Goal: Task Accomplishment & Management: Manage account settings

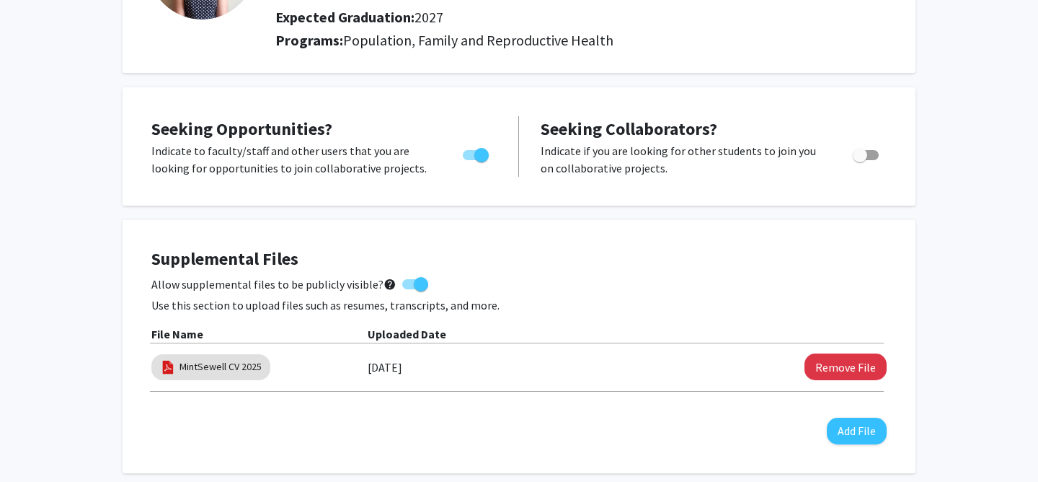
scroll to position [186, 0]
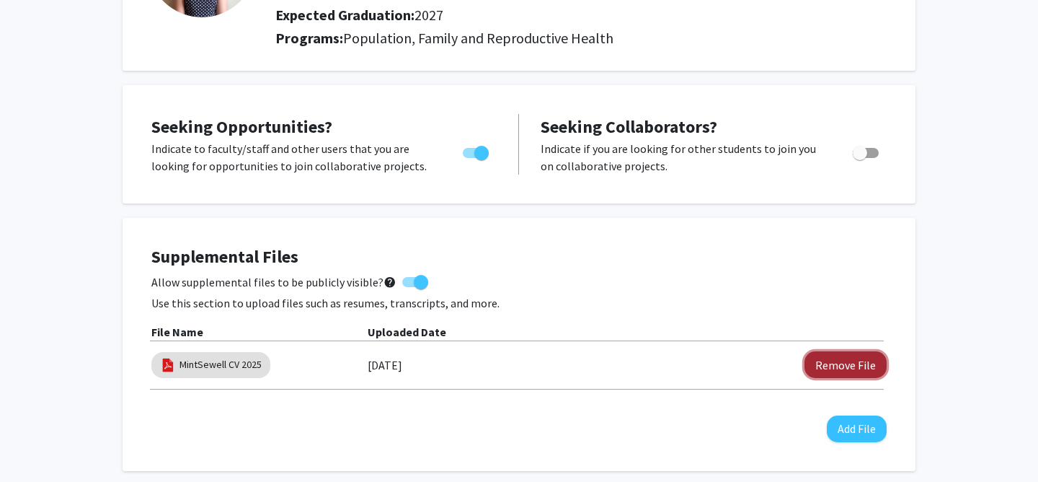
click at [867, 368] on button "Remove File" at bounding box center [846, 364] width 82 height 27
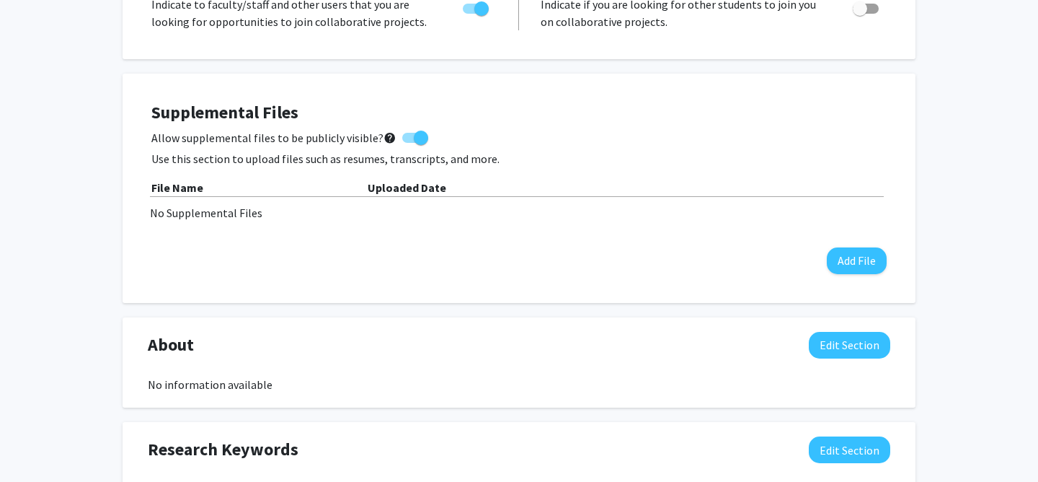
scroll to position [335, 0]
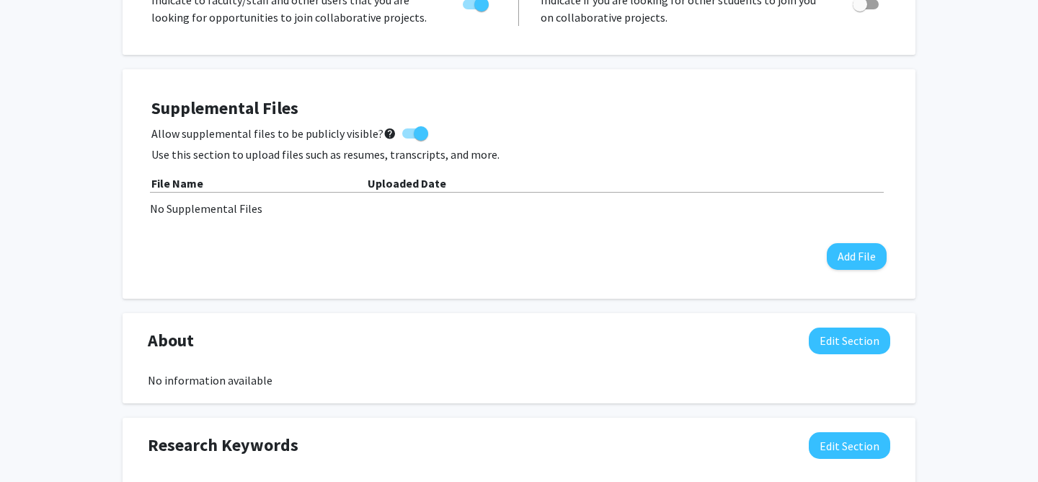
click at [414, 128] on span at bounding box center [421, 133] width 14 height 14
click at [409, 138] on input "Allow supplemental files to be publicly visible? help" at bounding box center [409, 138] width 1 height 1
checkbox input "false"
click at [850, 265] on button "Add File" at bounding box center [857, 256] width 60 height 27
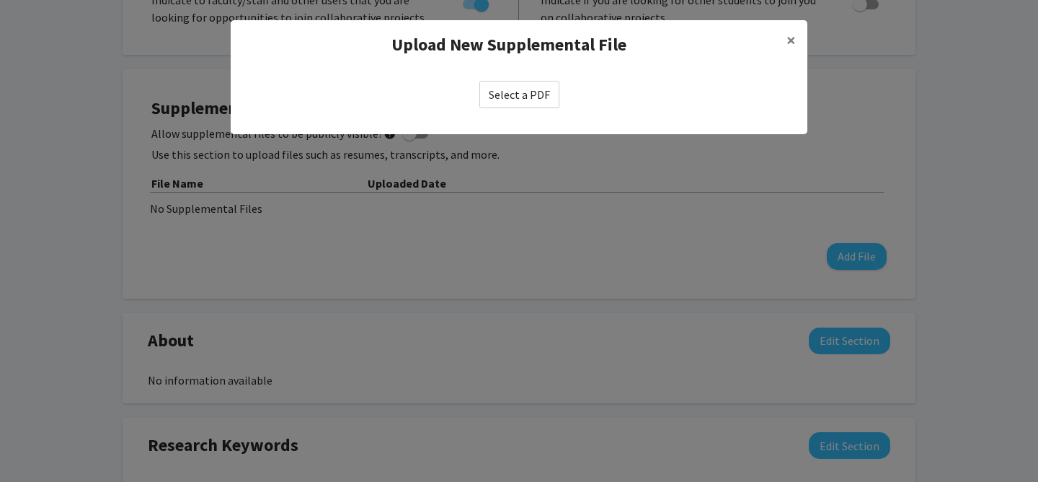
click at [526, 100] on label "Select a PDF" at bounding box center [520, 94] width 80 height 27
click at [0, 0] on input "Select a PDF" at bounding box center [0, 0] width 0 height 0
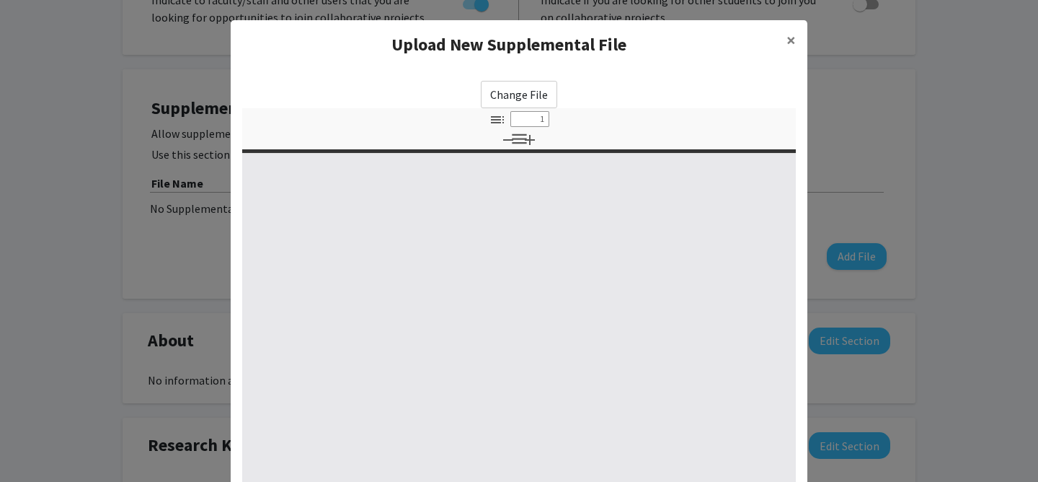
select select "custom"
type input "0"
select select "custom"
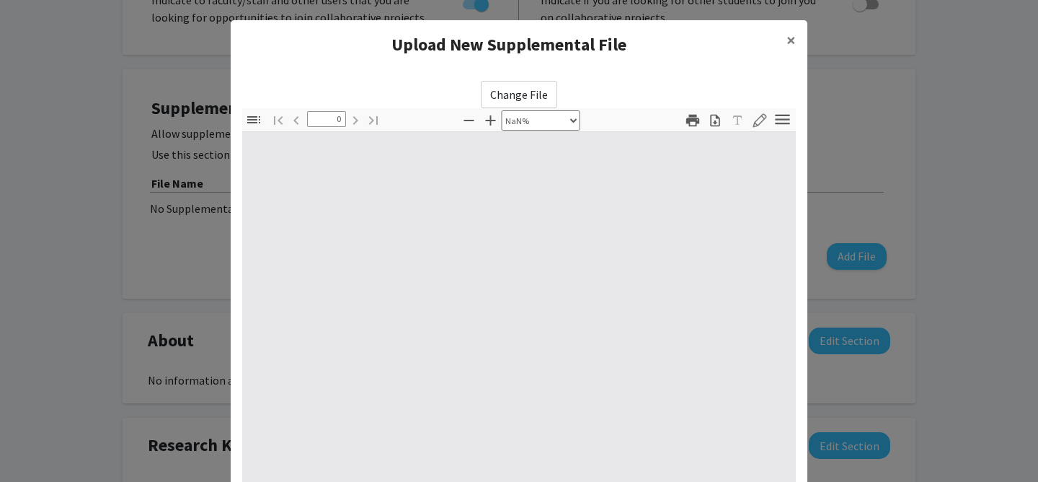
type input "1"
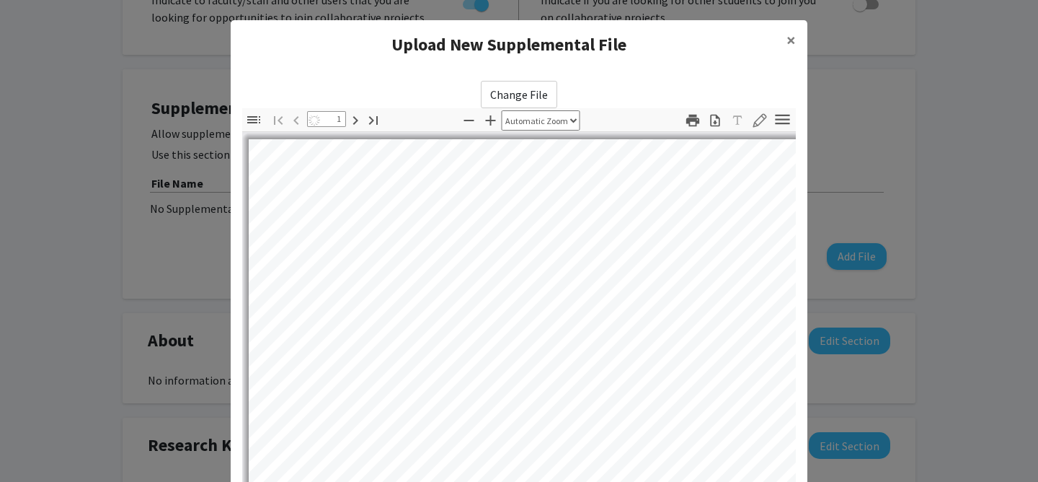
select select "auto"
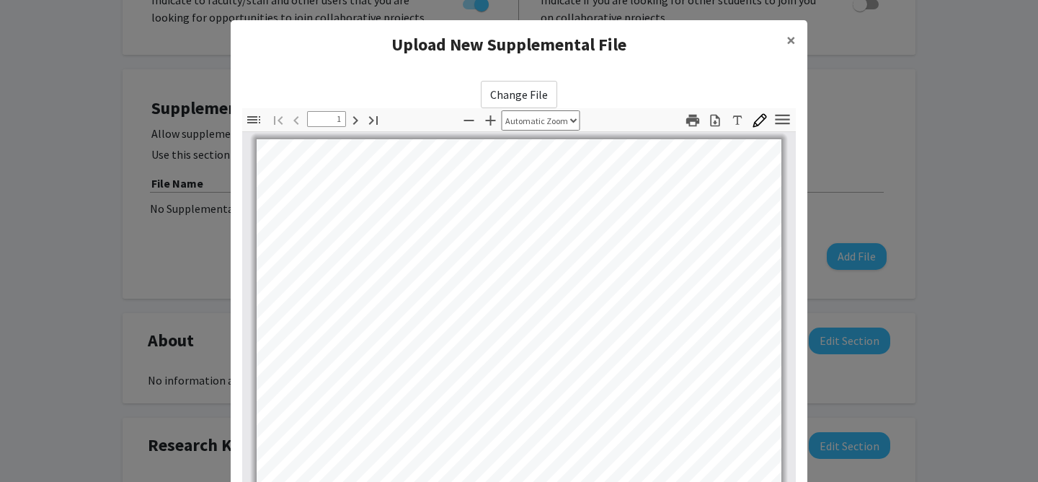
scroll to position [0, 0]
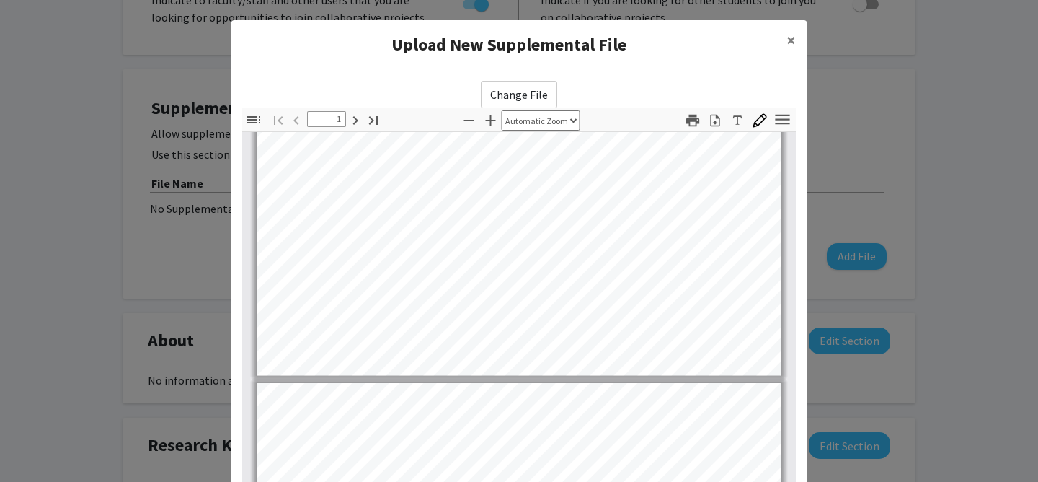
type input "2"
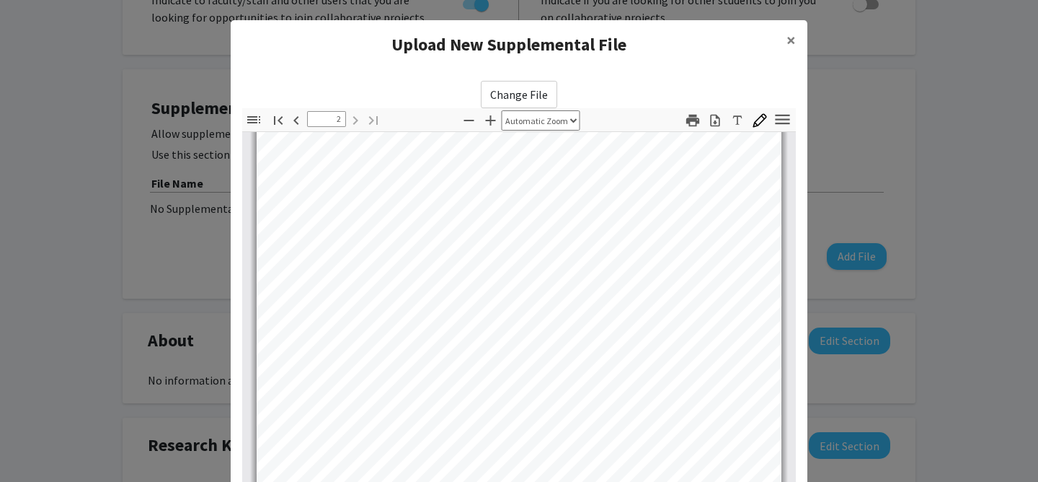
scroll to position [201, 0]
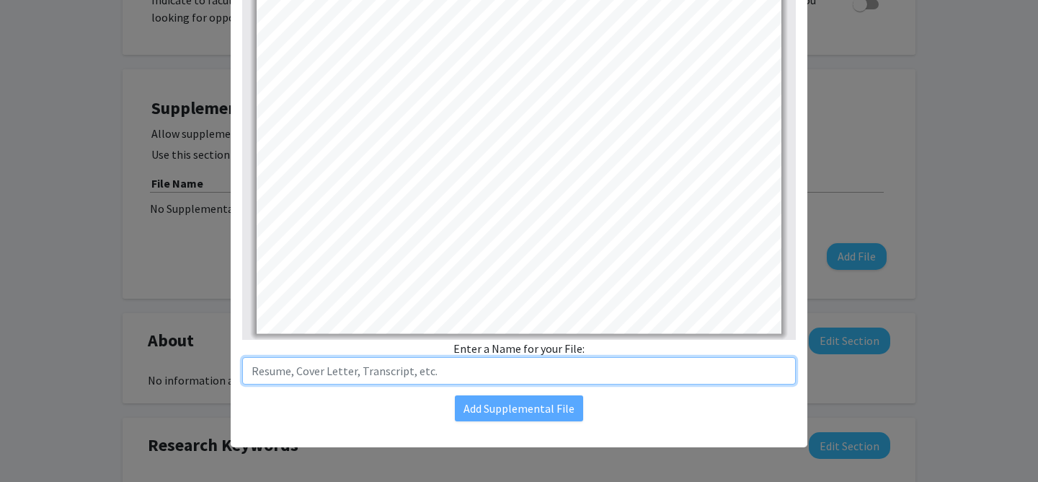
click at [417, 368] on input "text" at bounding box center [519, 370] width 554 height 27
type input "Mint [PERSON_NAME] 2025"
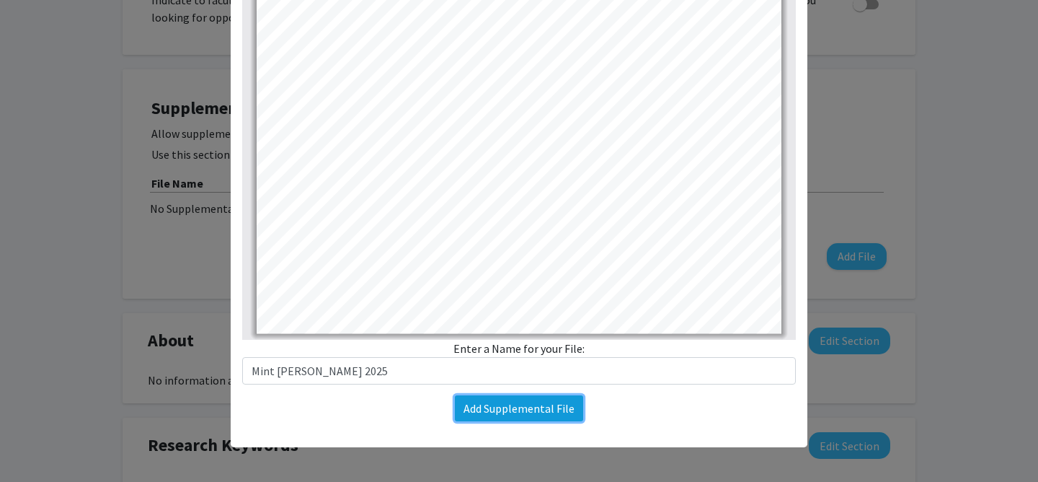
click at [550, 405] on button "Add Supplemental File" at bounding box center [519, 408] width 128 height 26
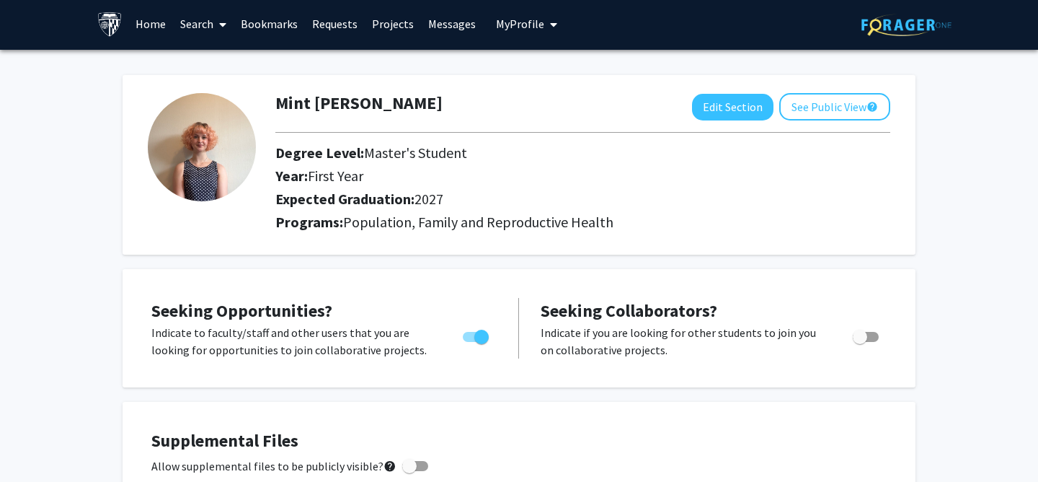
scroll to position [0, 0]
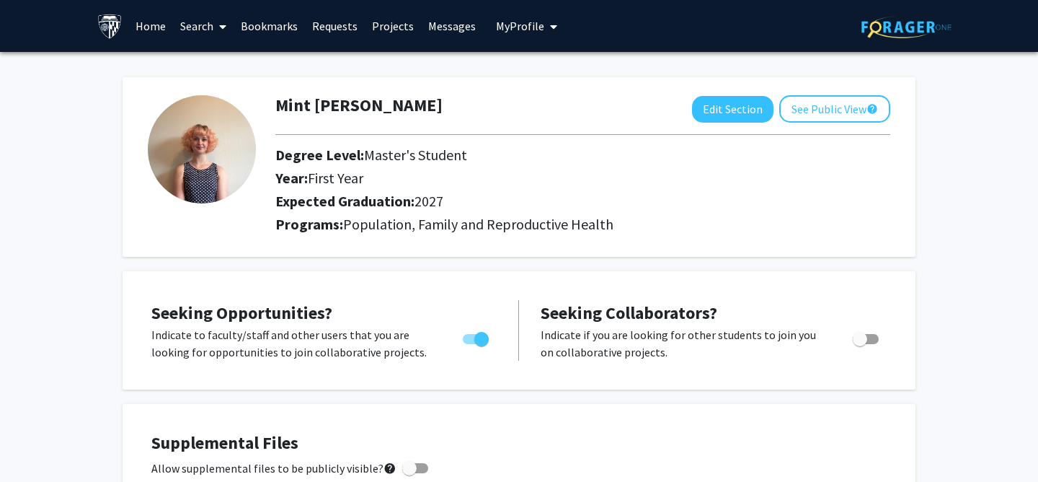
click at [208, 31] on link "Search" at bounding box center [203, 26] width 61 height 50
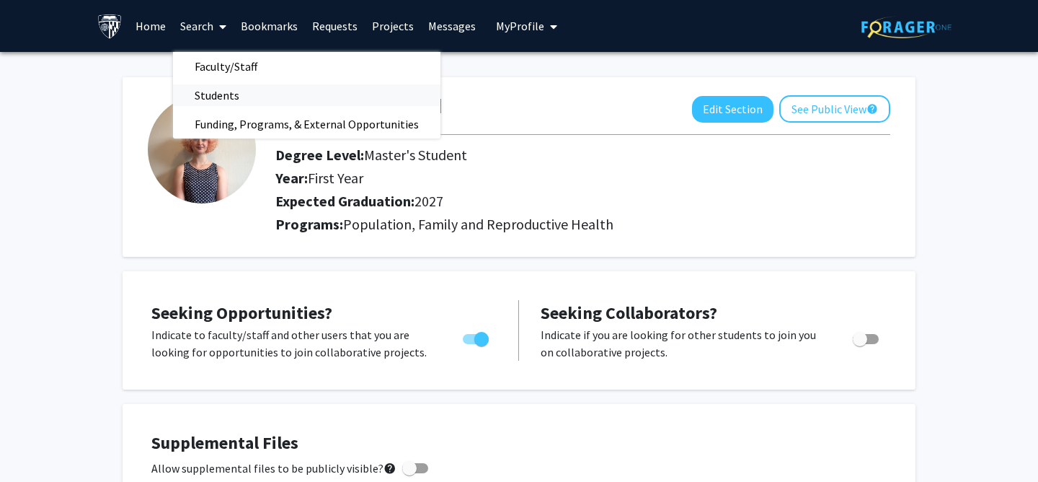
click at [233, 88] on span "Students" at bounding box center [217, 95] width 88 height 29
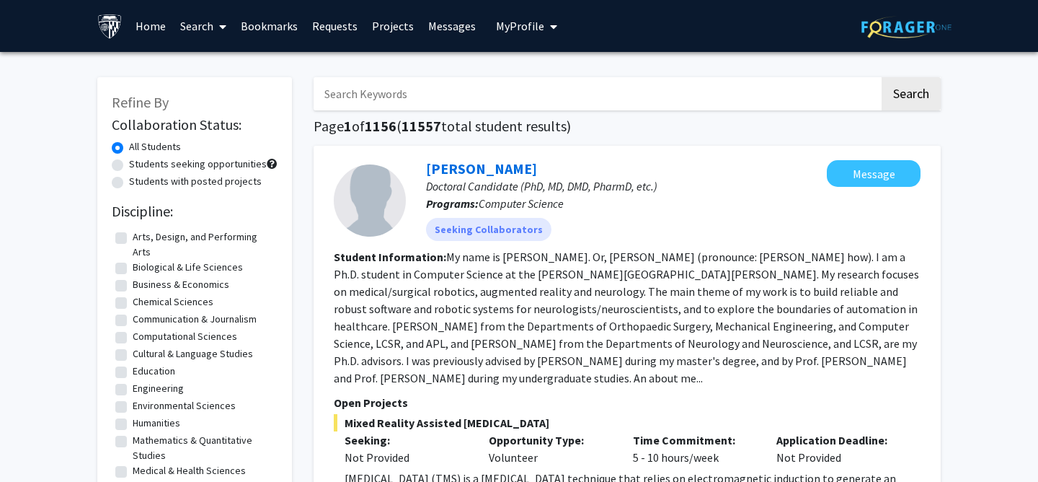
click at [129, 161] on label "Students seeking opportunities" at bounding box center [198, 163] width 138 height 15
click at [129, 161] on input "Students seeking opportunities" at bounding box center [133, 160] width 9 height 9
radio input "true"
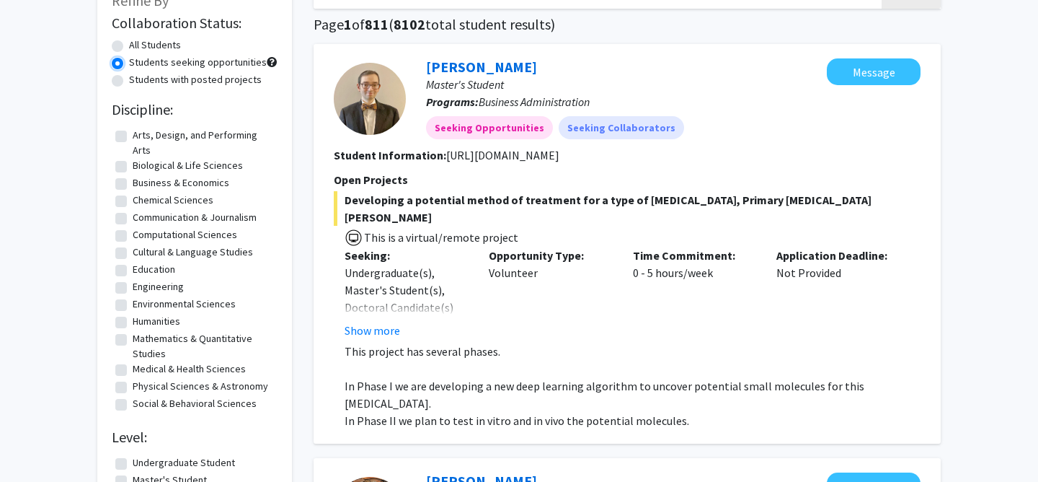
scroll to position [115, 0]
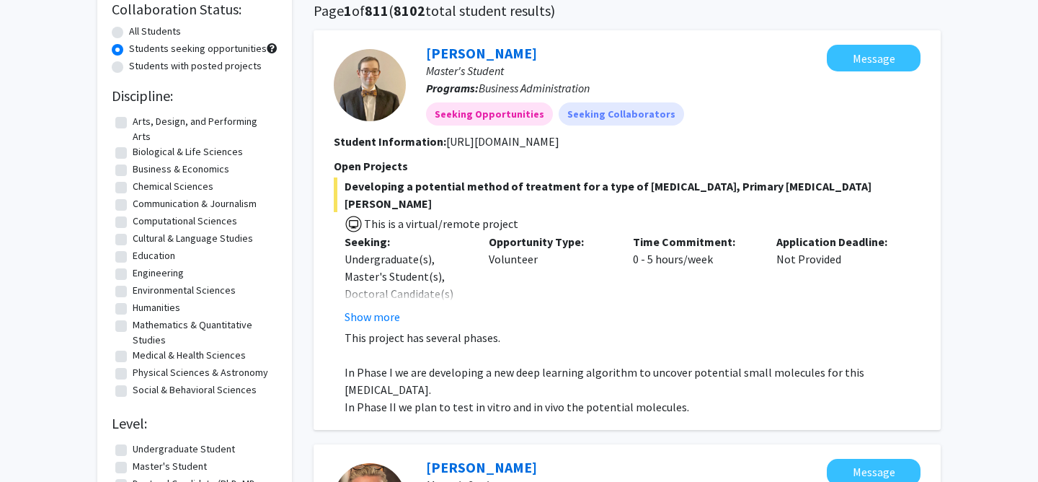
click at [133, 155] on label "Biological & Life Sciences" at bounding box center [188, 151] width 110 height 15
click at [133, 154] on input "Biological & Life Sciences" at bounding box center [137, 148] width 9 height 9
checkbox input "true"
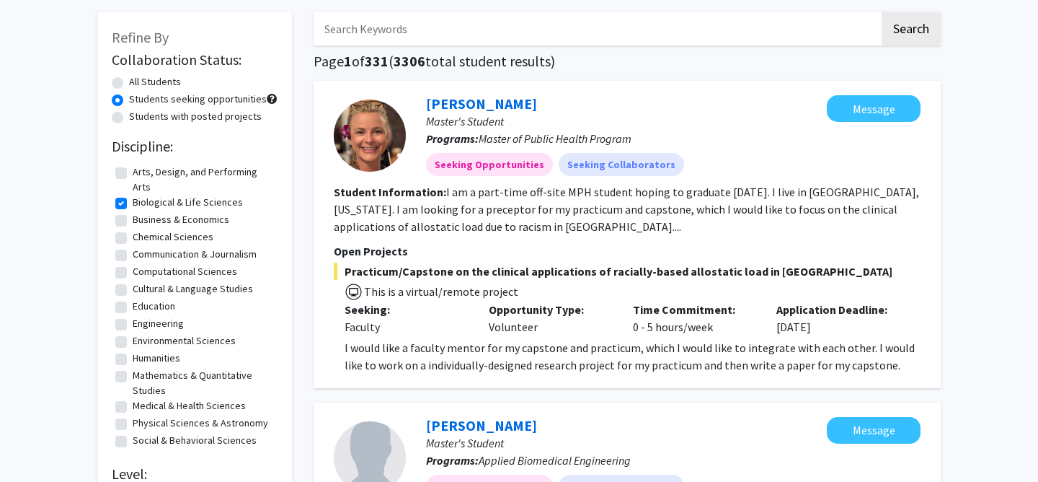
scroll to position [66, 0]
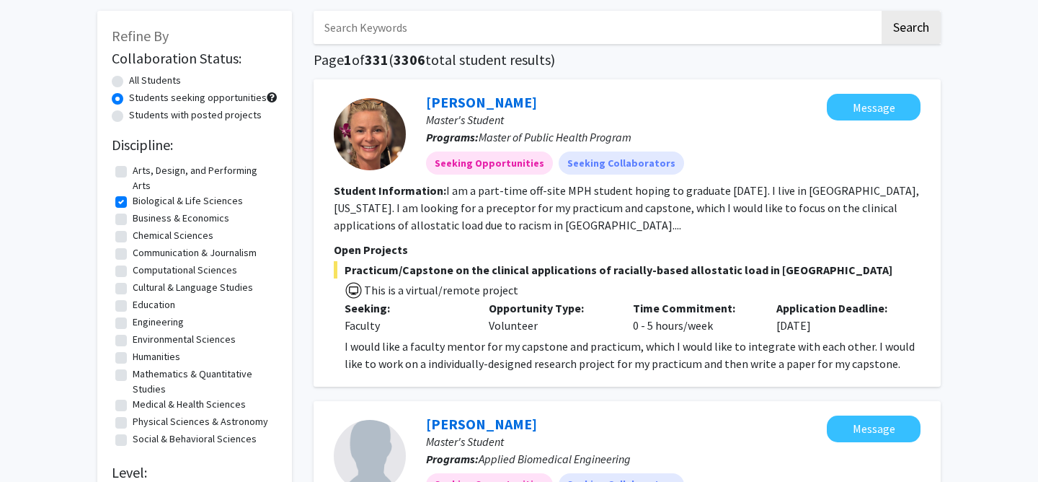
click at [133, 357] on label "Humanities" at bounding box center [157, 356] width 48 height 15
click at [133, 357] on input "Humanities" at bounding box center [137, 353] width 9 height 9
checkbox input "true"
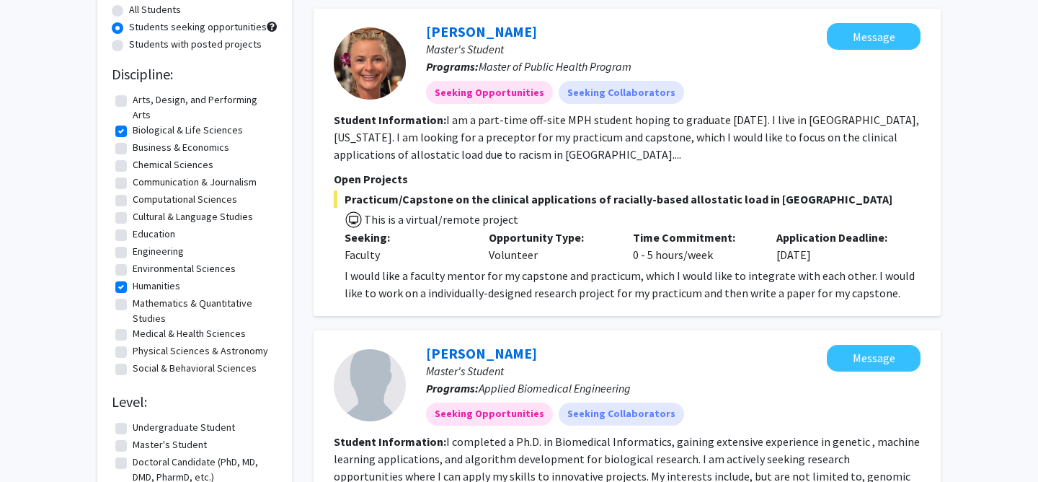
scroll to position [140, 0]
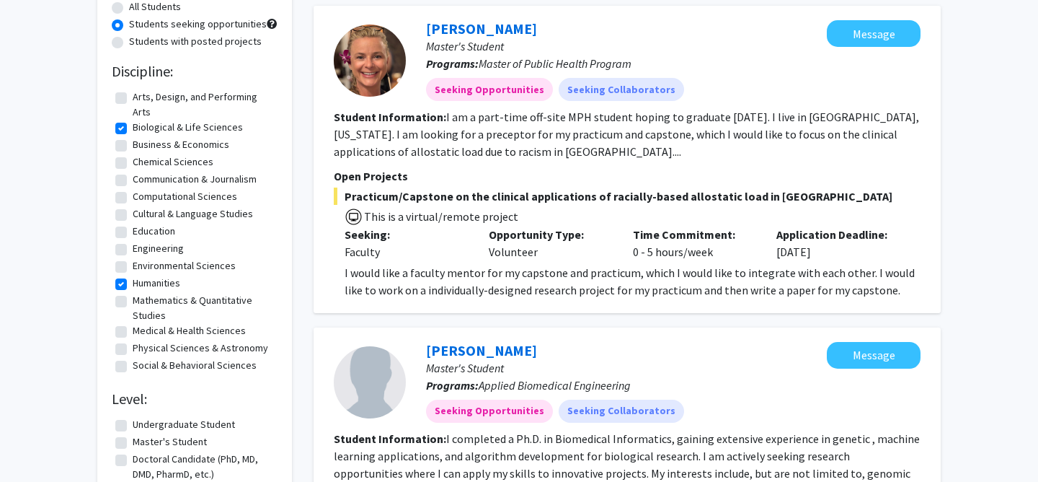
click at [139, 332] on label "Medical & Health Sciences" at bounding box center [189, 330] width 113 height 15
click at [139, 332] on input "Medical & Health Sciences" at bounding box center [137, 327] width 9 height 9
checkbox input "true"
click at [198, 365] on label "Social & Behavioral Sciences" at bounding box center [195, 364] width 124 height 15
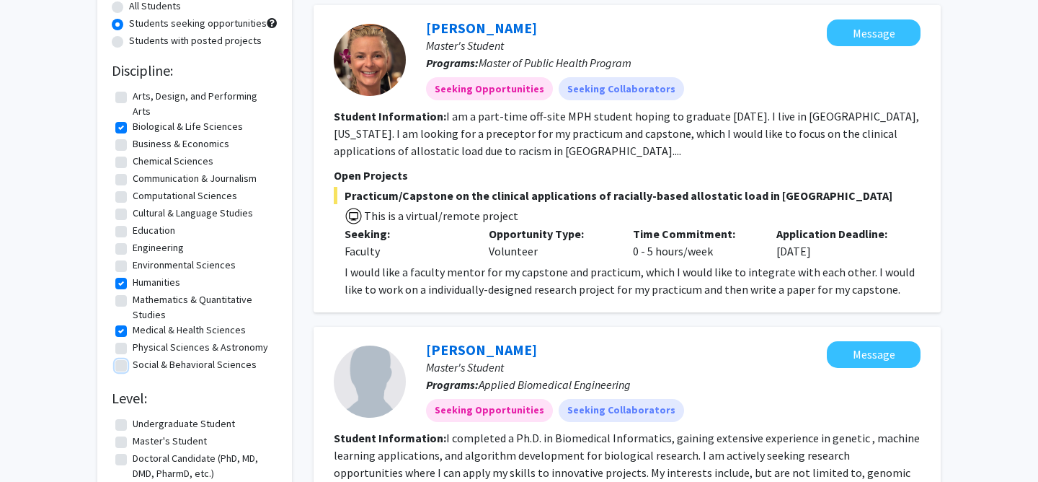
click at [142, 365] on input "Social & Behavioral Sciences" at bounding box center [137, 361] width 9 height 9
checkbox input "true"
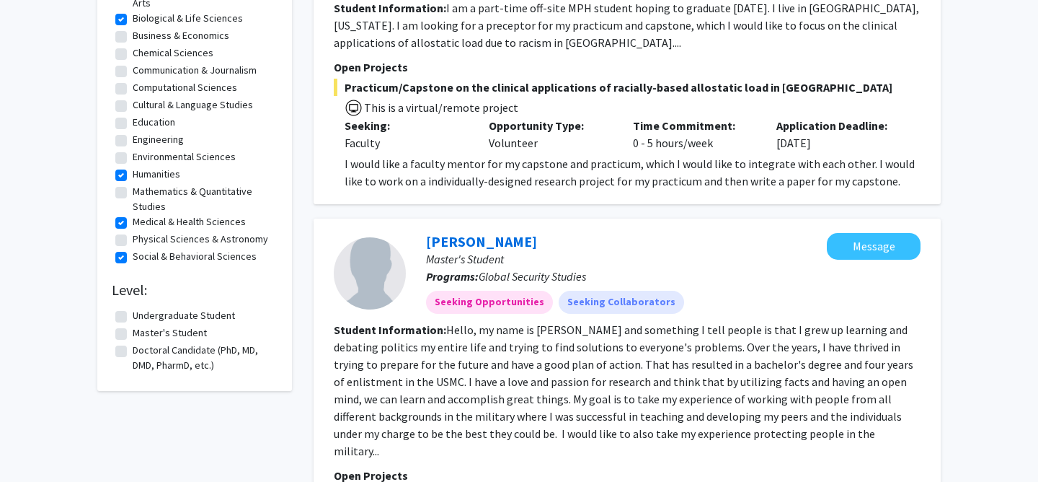
scroll to position [250, 0]
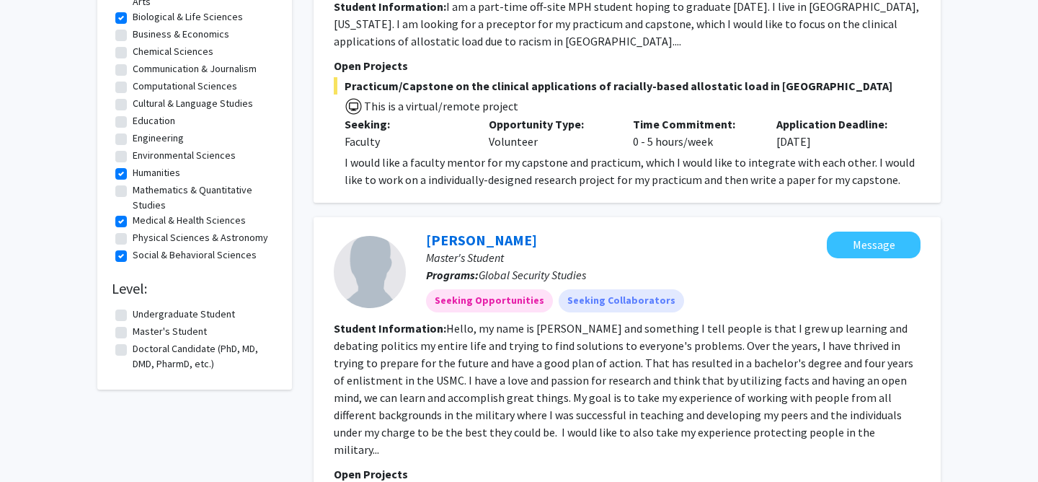
click at [188, 330] on label "Master's Student" at bounding box center [170, 331] width 74 height 15
click at [142, 330] on input "Master's Student" at bounding box center [137, 328] width 9 height 9
checkbox input "true"
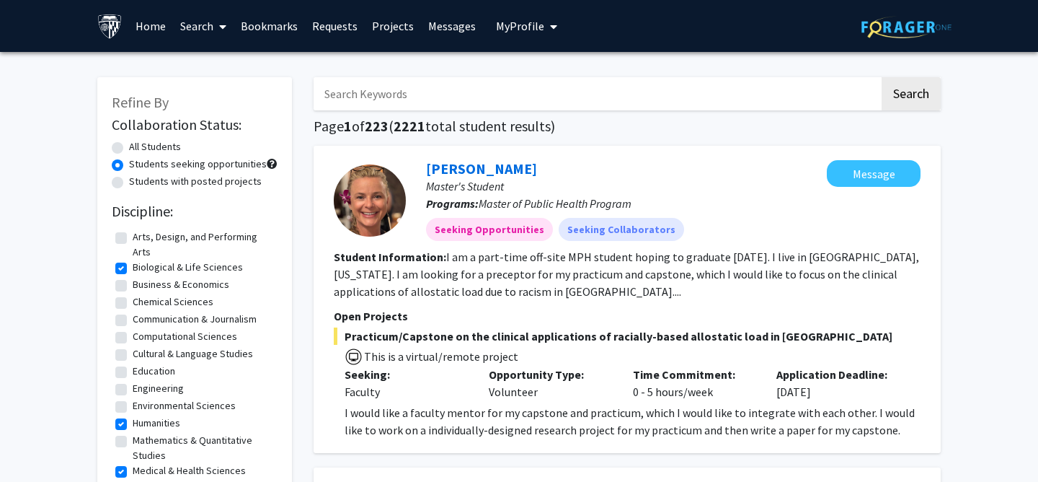
click at [210, 25] on link "Search" at bounding box center [203, 26] width 61 height 50
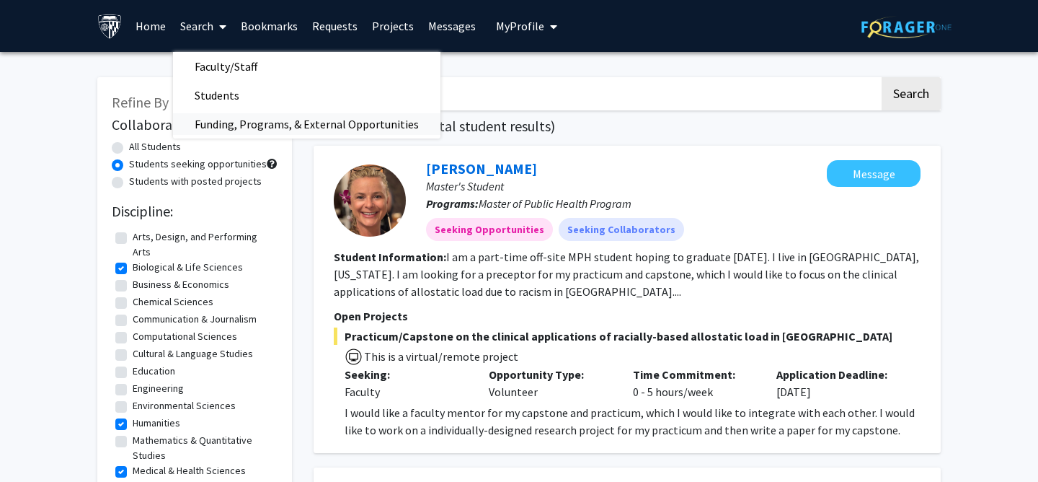
click at [249, 136] on span "Funding, Programs, & External Opportunities" at bounding box center [307, 124] width 268 height 29
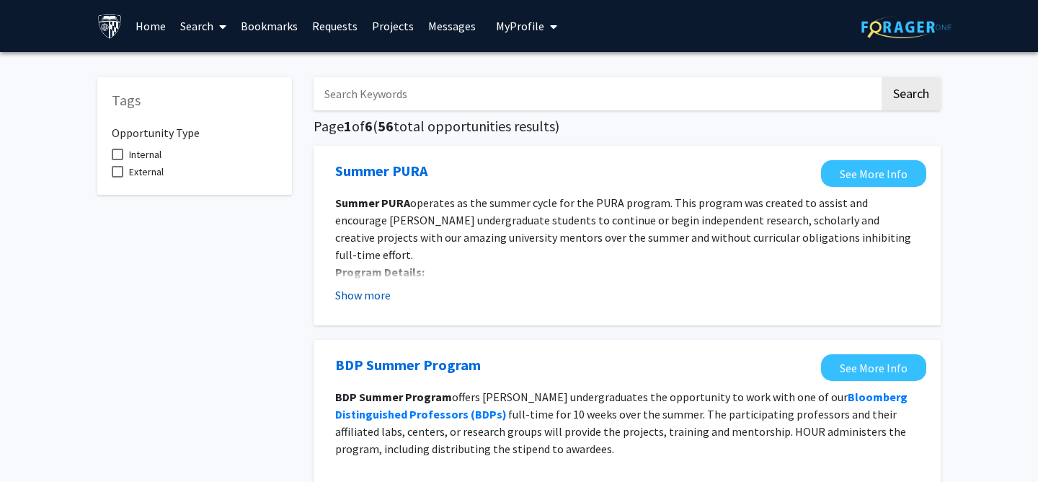
click at [378, 297] on button "Show more" at bounding box center [363, 294] width 56 height 17
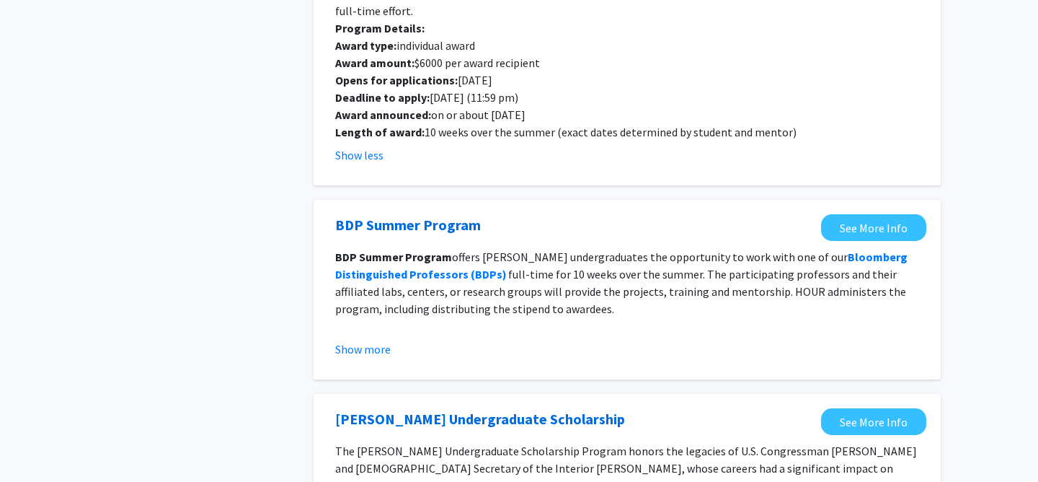
scroll to position [250, 0]
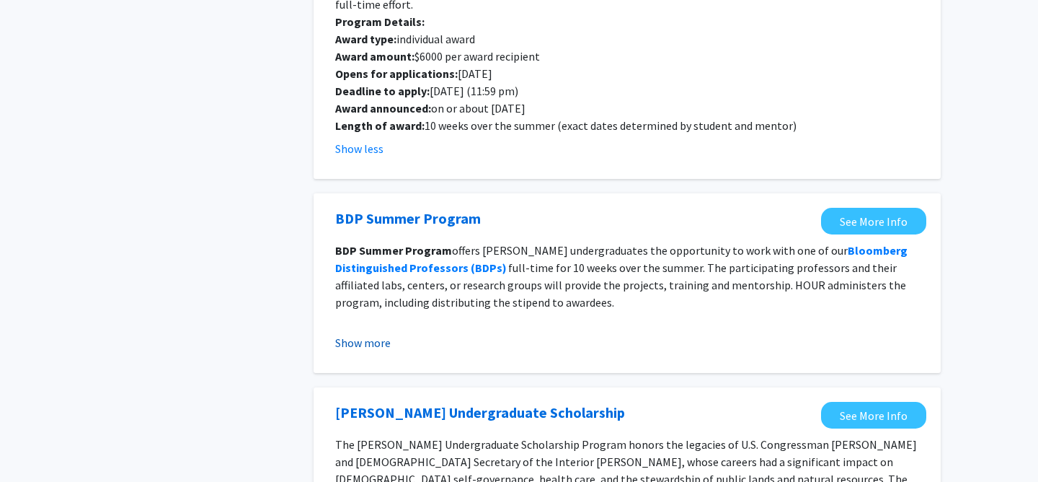
click at [371, 334] on button "Show more" at bounding box center [363, 342] width 56 height 17
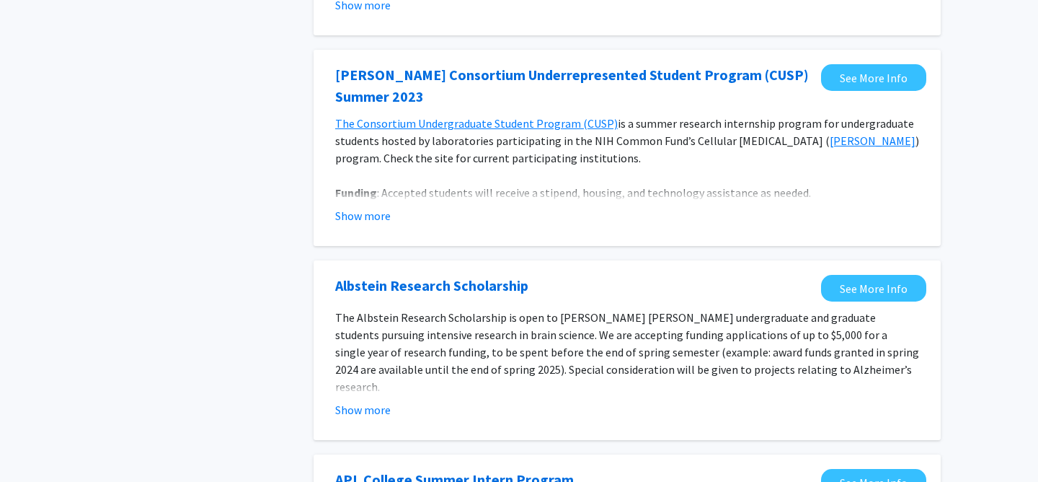
scroll to position [0, 0]
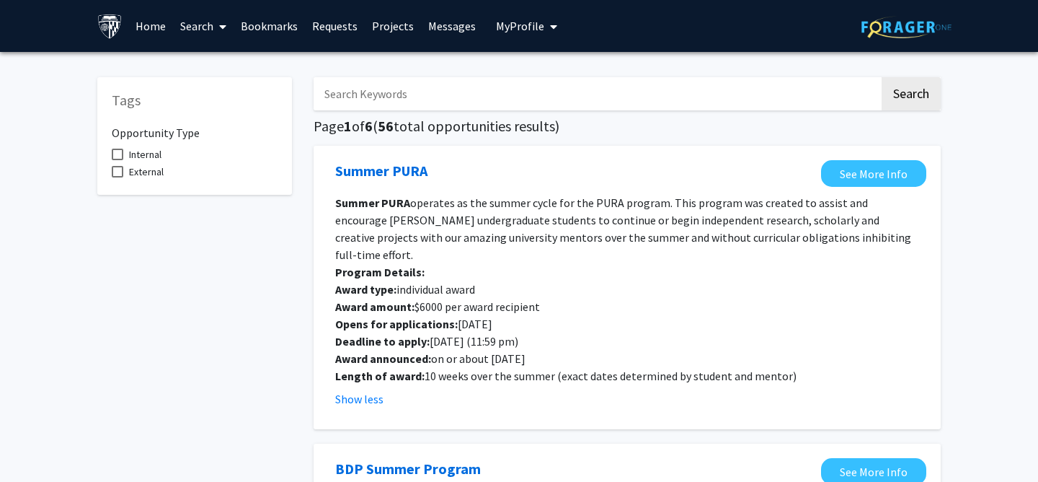
click at [218, 27] on span at bounding box center [219, 26] width 13 height 50
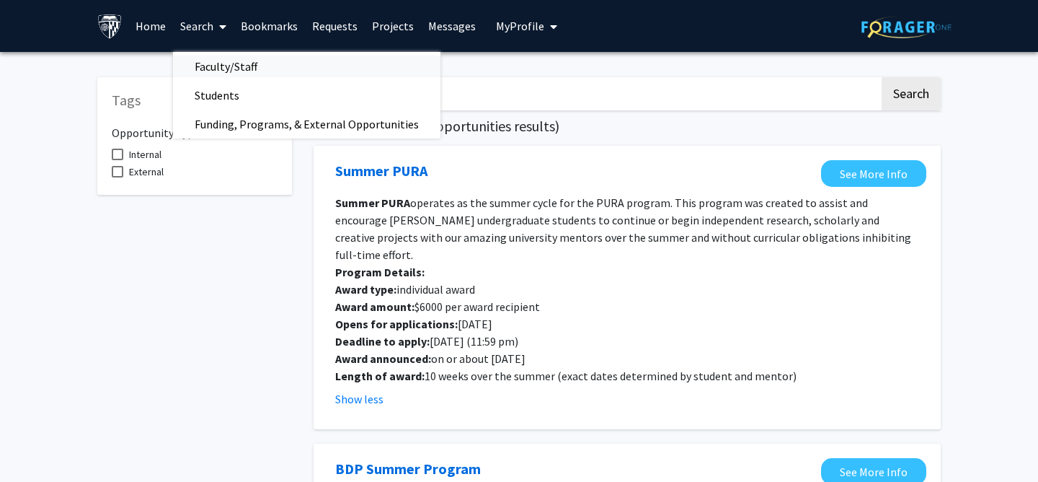
click at [230, 63] on span "Faculty/Staff" at bounding box center [226, 66] width 106 height 29
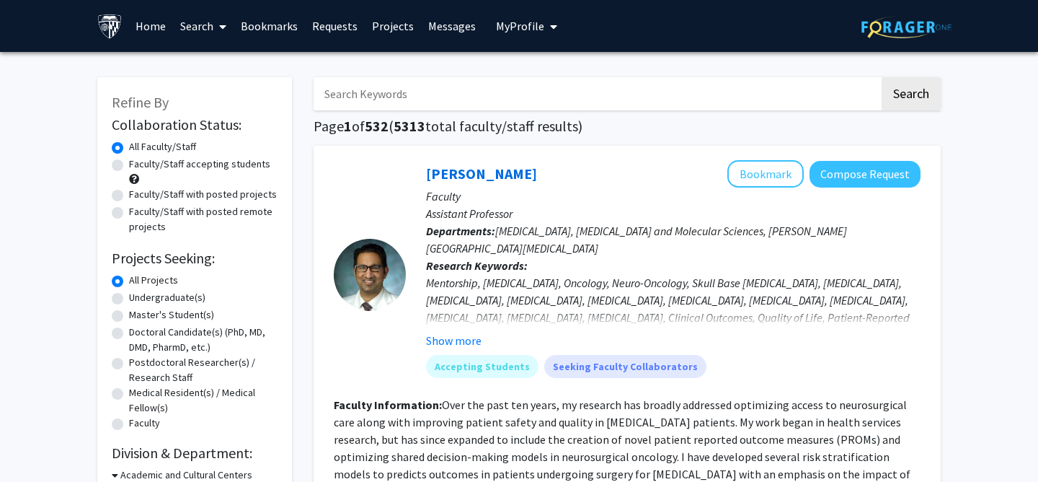
click at [206, 165] on label "Faculty/Staff accepting students" at bounding box center [199, 163] width 141 height 15
click at [138, 165] on input "Faculty/Staff accepting students" at bounding box center [133, 160] width 9 height 9
radio input "true"
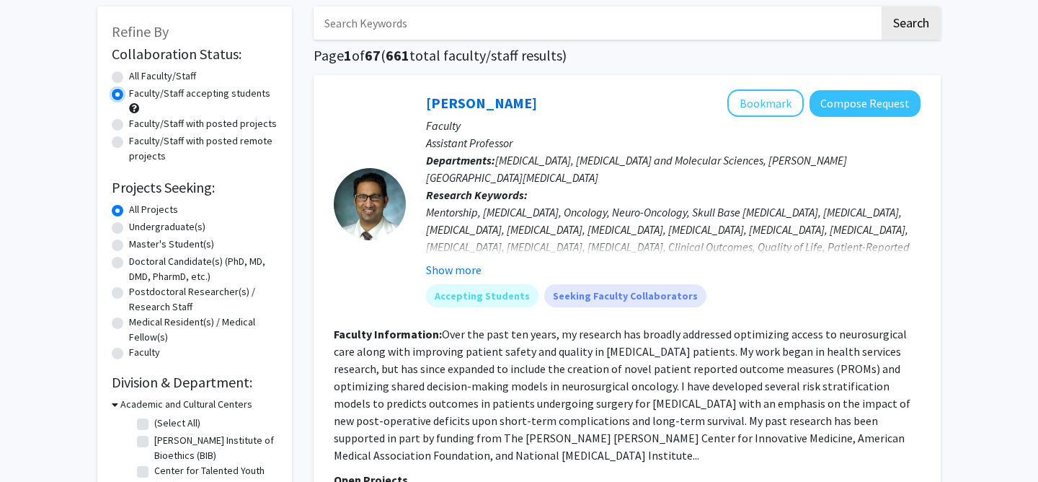
scroll to position [158, 0]
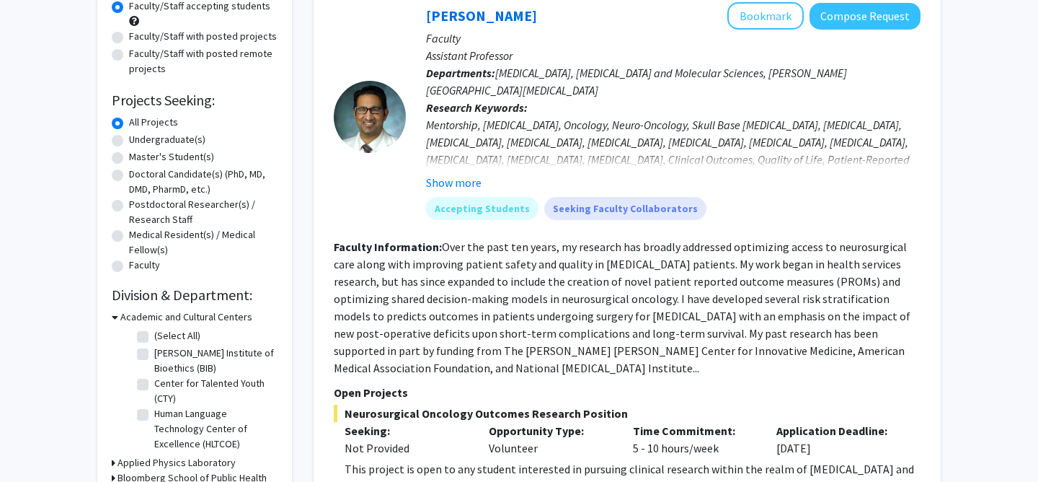
click at [183, 160] on label "Master's Student(s)" at bounding box center [171, 156] width 85 height 15
click at [138, 159] on input "Master's Student(s)" at bounding box center [133, 153] width 9 height 9
radio input "true"
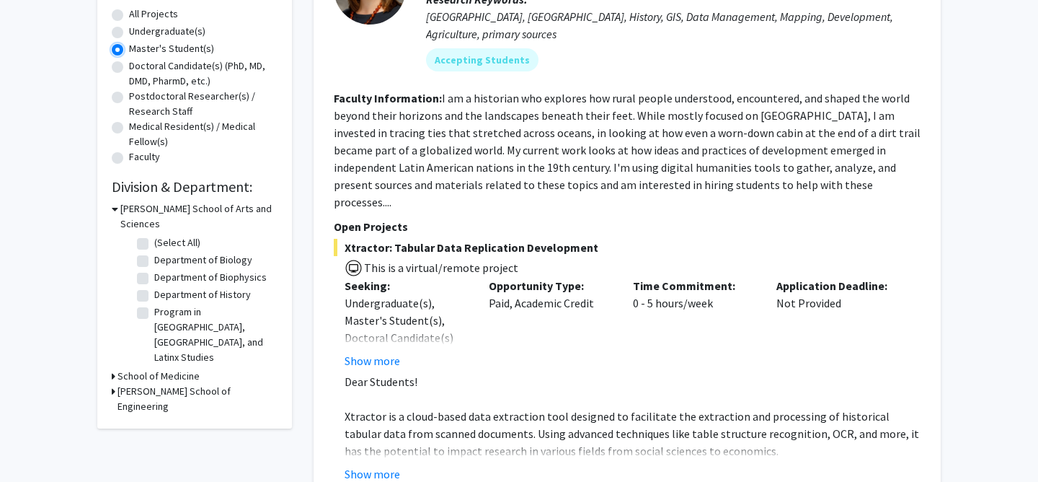
scroll to position [268, 0]
click at [143, 367] on h3 "School of Medicine" at bounding box center [159, 374] width 82 height 15
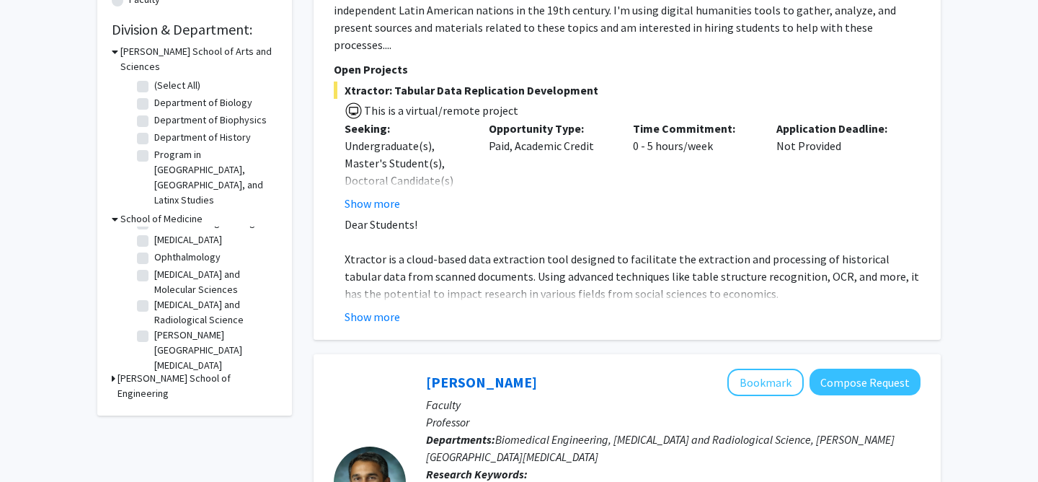
scroll to position [38, 0]
click at [164, 371] on h3 "[PERSON_NAME] School of Engineering" at bounding box center [198, 386] width 160 height 30
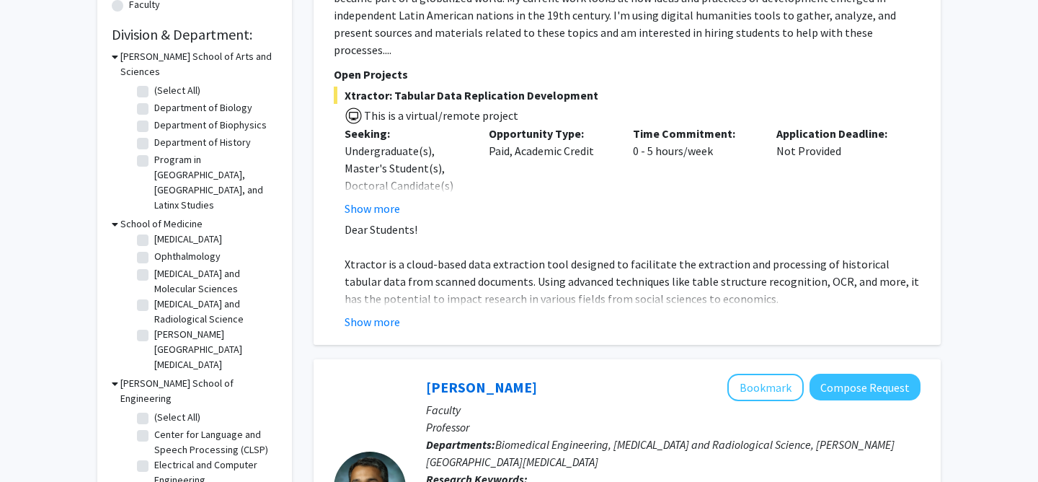
scroll to position [0, 0]
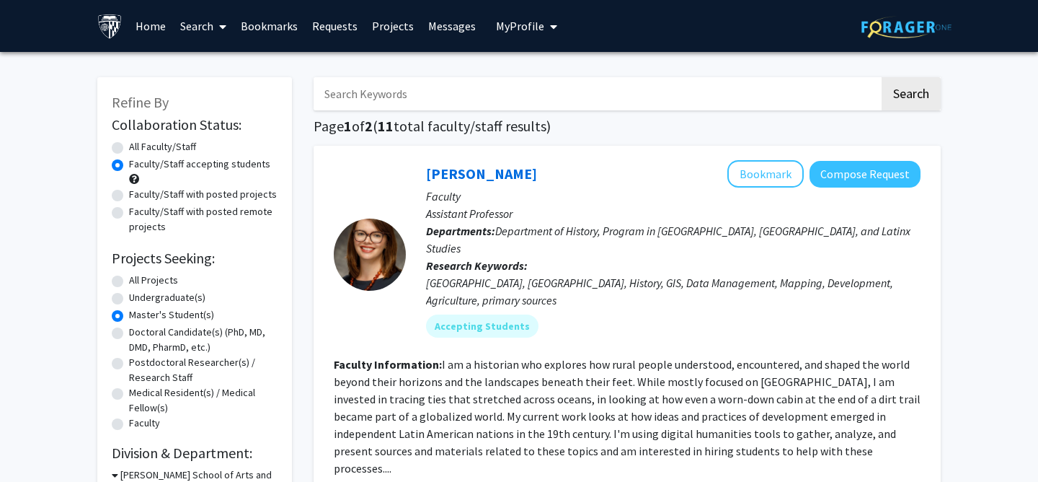
click at [531, 26] on span "My Profile" at bounding box center [520, 26] width 48 height 14
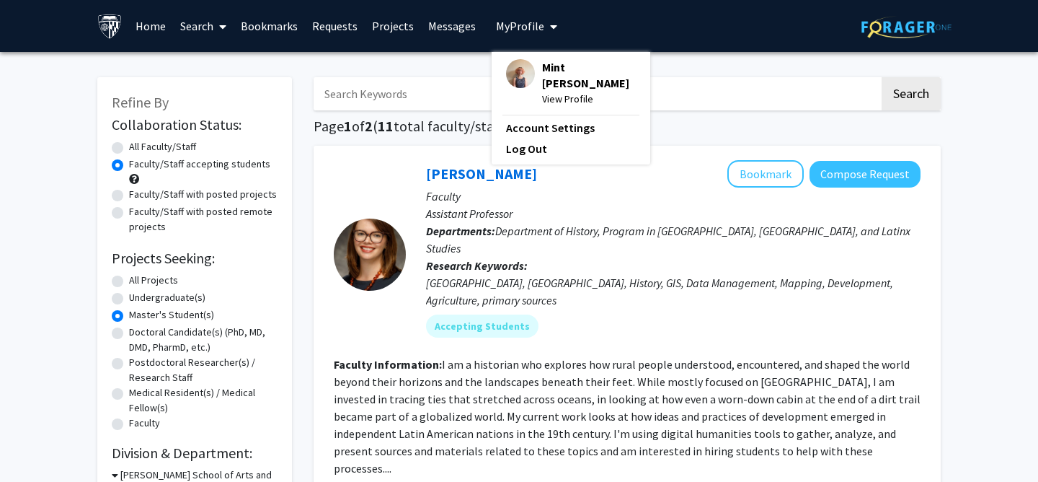
click at [531, 26] on span "My Profile" at bounding box center [520, 26] width 48 height 14
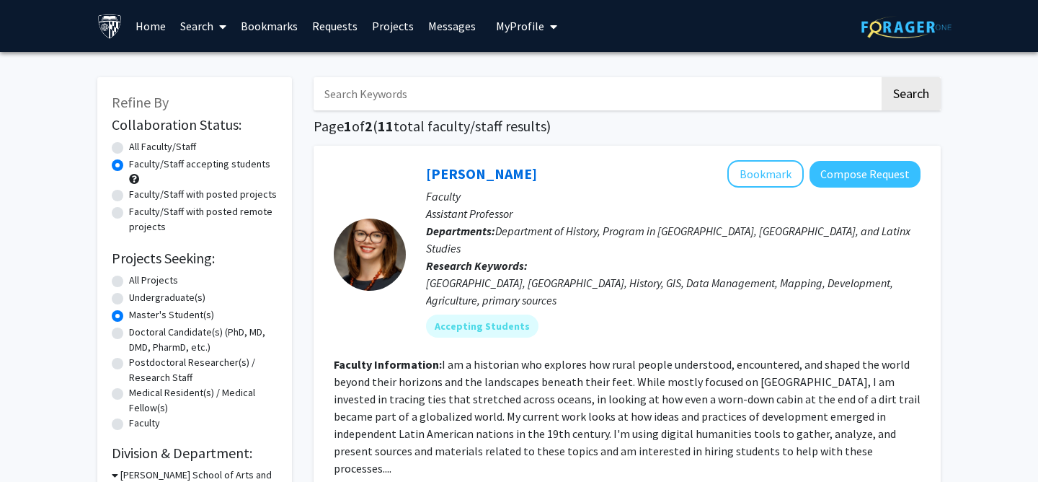
click at [152, 30] on link "Home" at bounding box center [150, 26] width 45 height 50
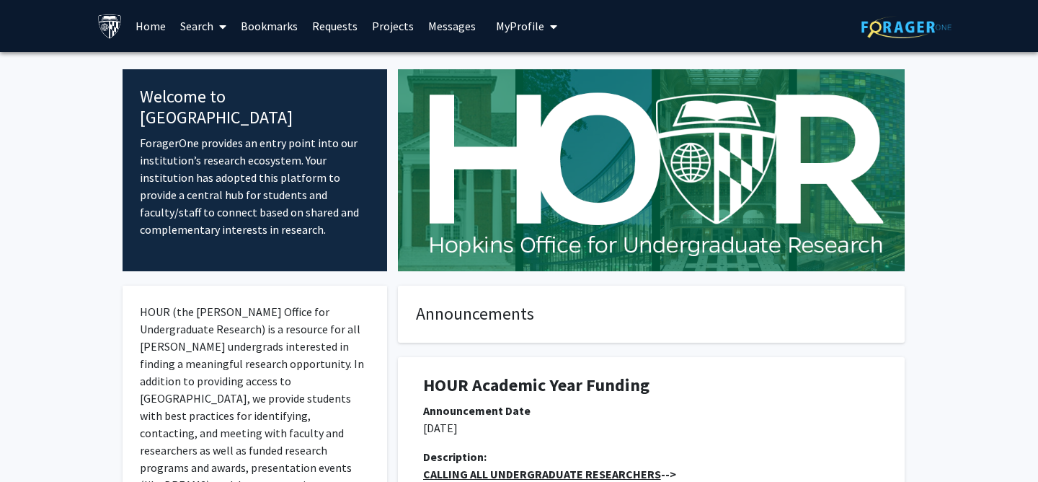
click at [212, 27] on link "Search" at bounding box center [203, 26] width 61 height 50
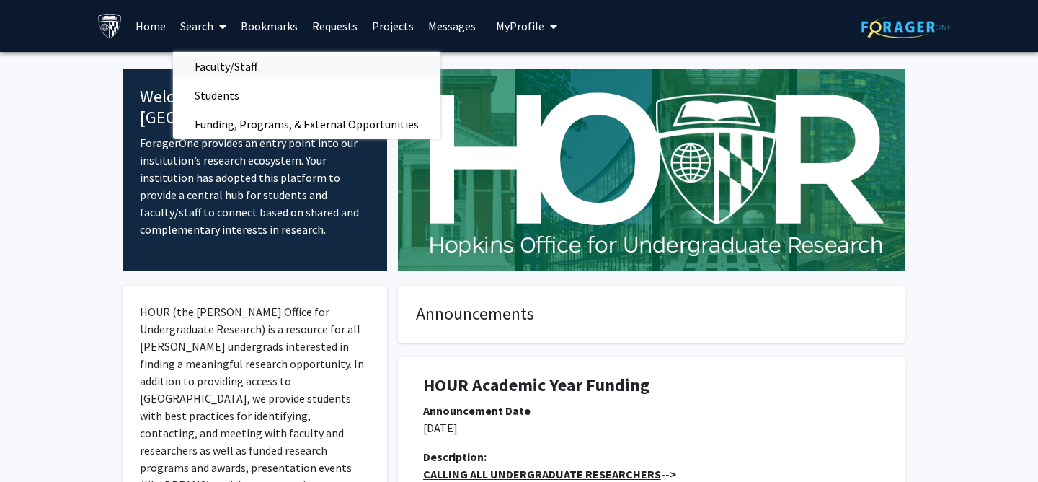
click at [221, 64] on span "Faculty/Staff" at bounding box center [226, 66] width 106 height 29
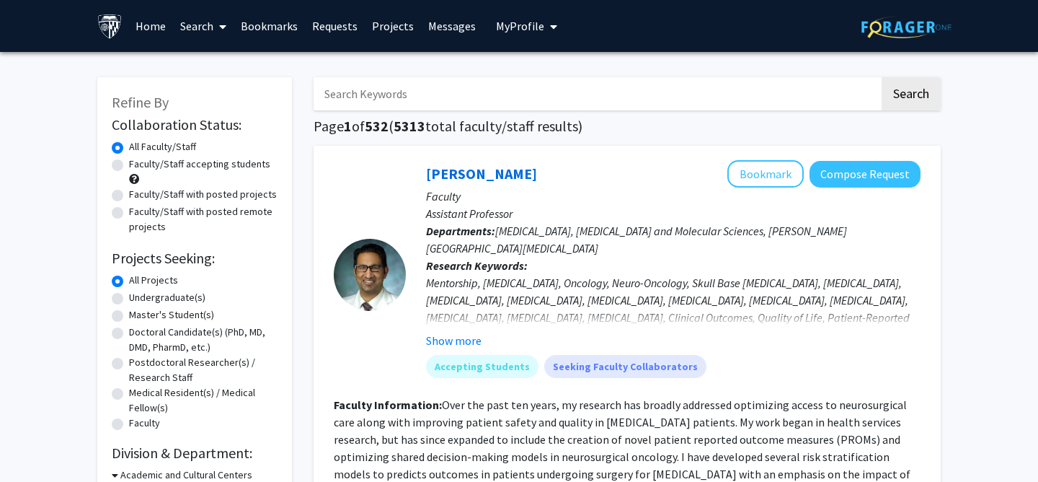
click at [133, 169] on label "Faculty/Staff accepting students" at bounding box center [199, 163] width 141 height 15
click at [133, 166] on input "Faculty/Staff accepting students" at bounding box center [133, 160] width 9 height 9
radio input "true"
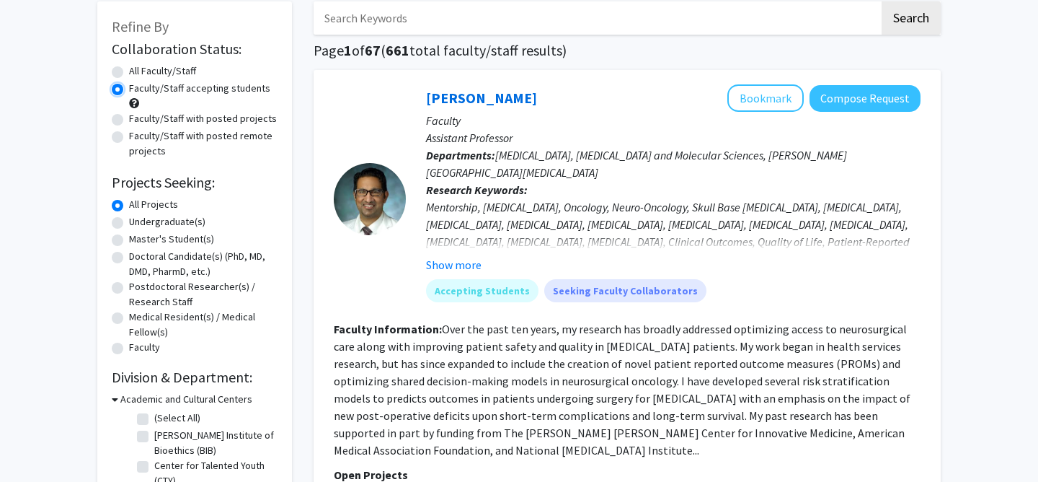
scroll to position [78, 0]
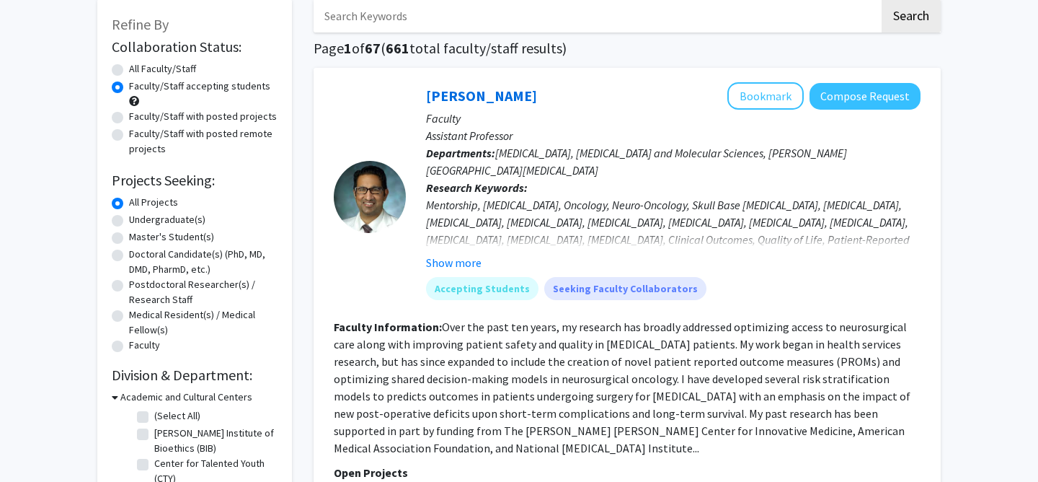
click at [181, 238] on label "Master's Student(s)" at bounding box center [171, 236] width 85 height 15
click at [138, 238] on input "Master's Student(s)" at bounding box center [133, 233] width 9 height 9
radio input "true"
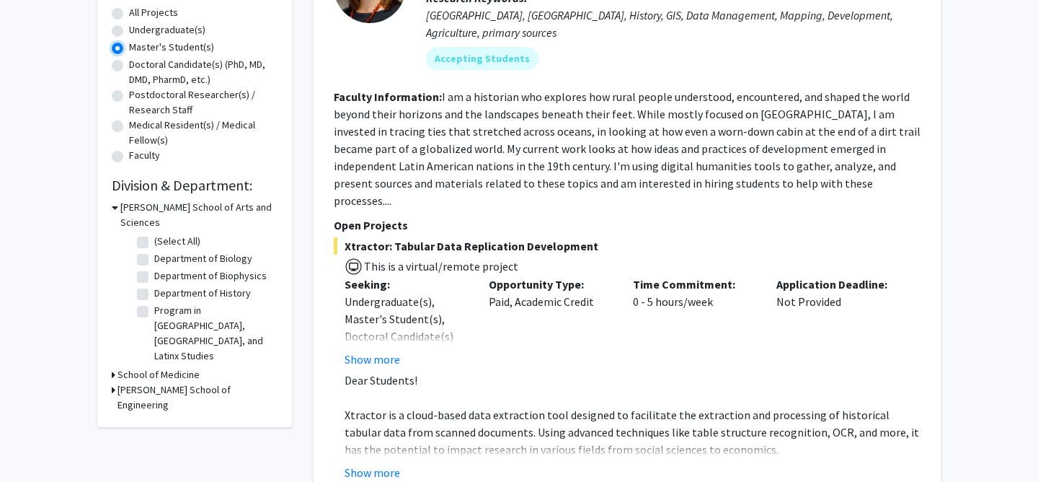
scroll to position [273, 0]
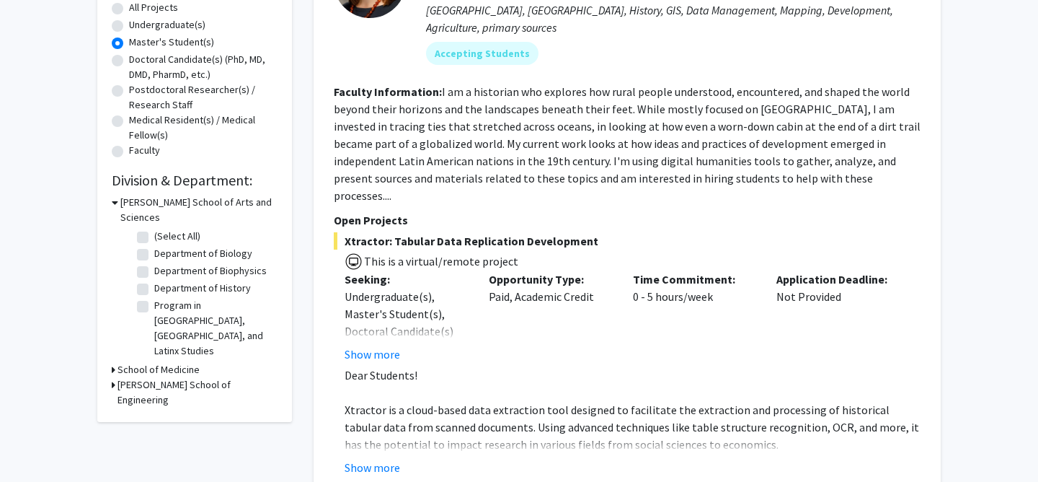
click at [180, 362] on h3 "School of Medicine" at bounding box center [159, 369] width 82 height 15
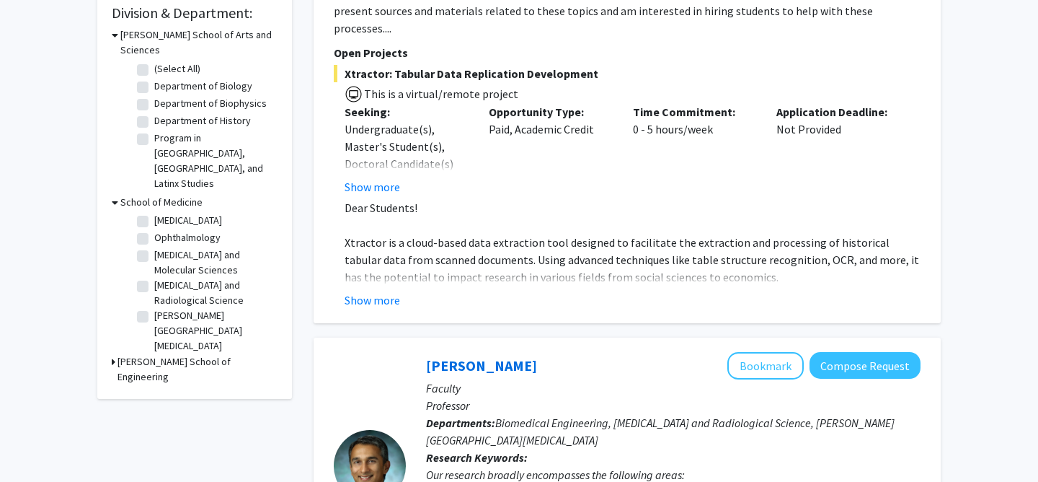
scroll to position [38, 0]
click at [182, 354] on h3 "[PERSON_NAME] School of Engineering" at bounding box center [198, 369] width 160 height 30
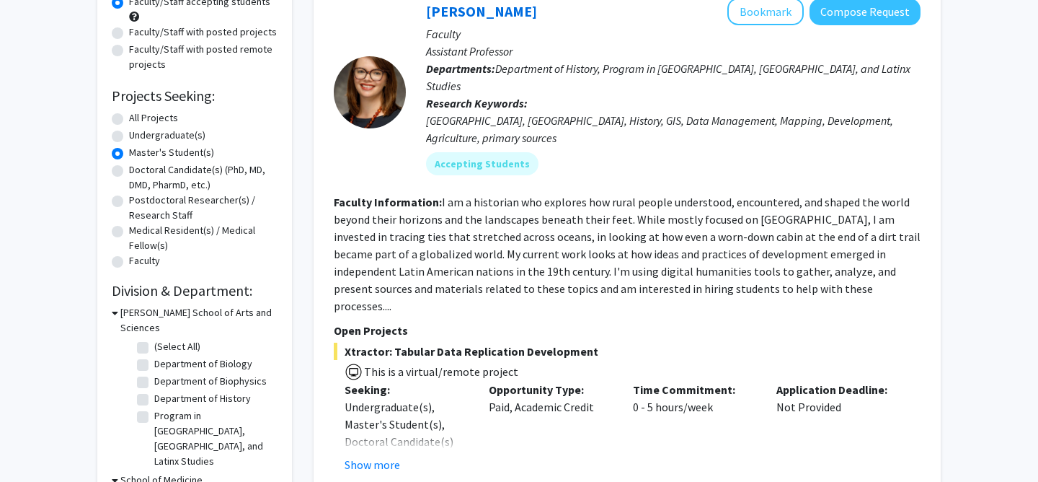
scroll to position [0, 0]
